Goal: Use online tool/utility: Utilize a website feature to perform a specific function

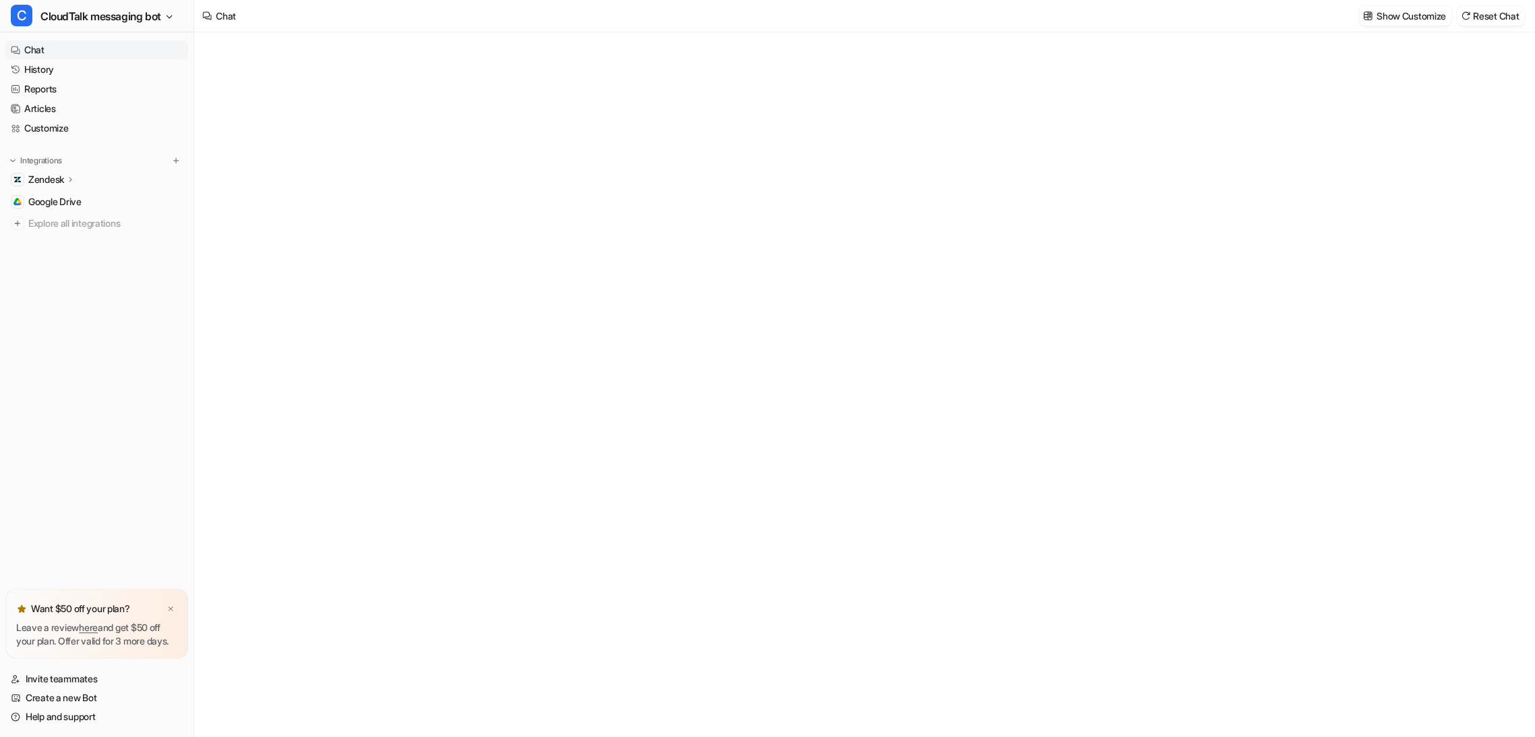
type textarea "**********"
click at [55, 128] on link "Customize" at bounding box center [96, 128] width 183 height 19
